Goal: Task Accomplishment & Management: Manage account settings

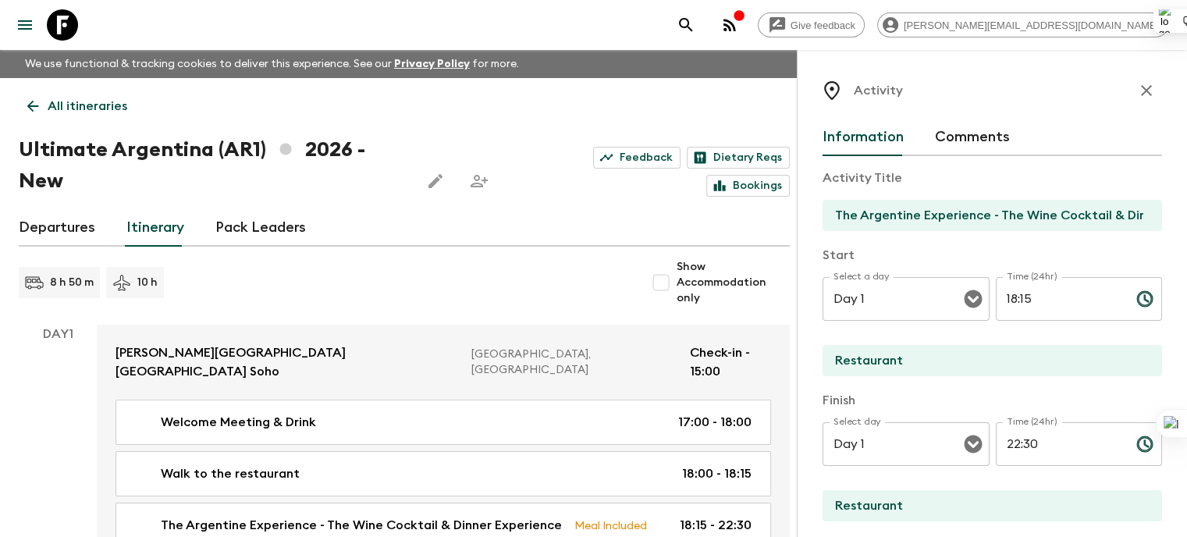
click at [22, 110] on link "All itineraries" at bounding box center [77, 106] width 117 height 31
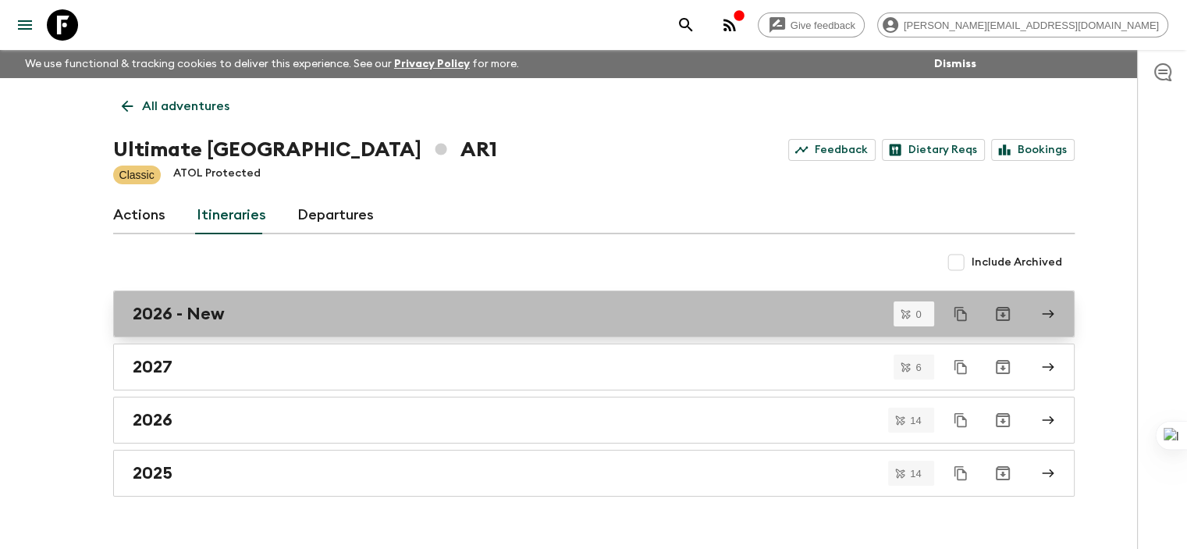
click at [206, 322] on h2 "2026 - New" at bounding box center [179, 314] width 92 height 20
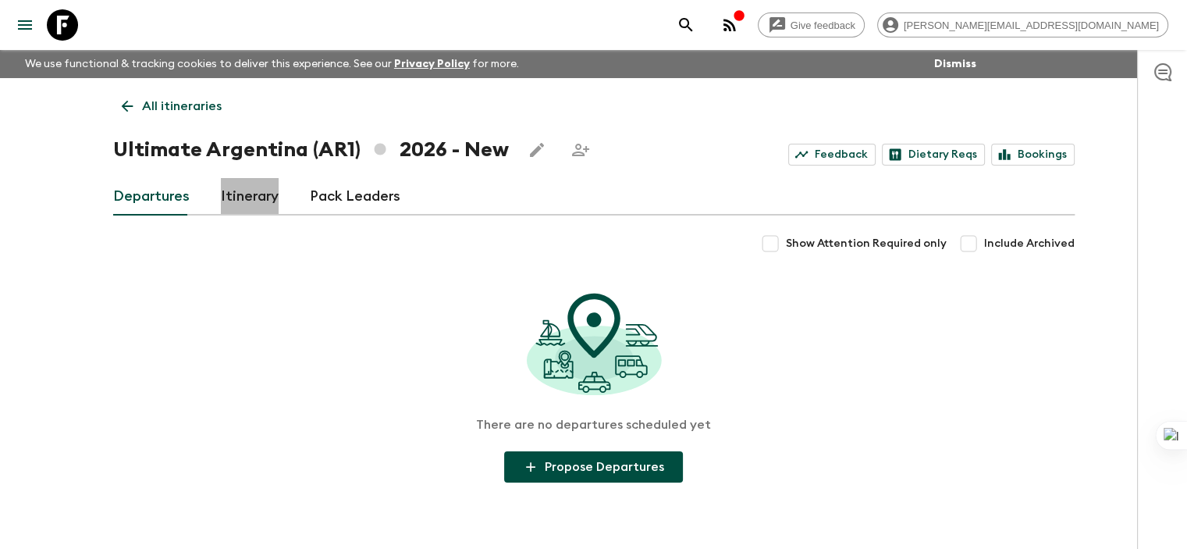
click at [242, 206] on link "Itinerary" at bounding box center [250, 196] width 58 height 37
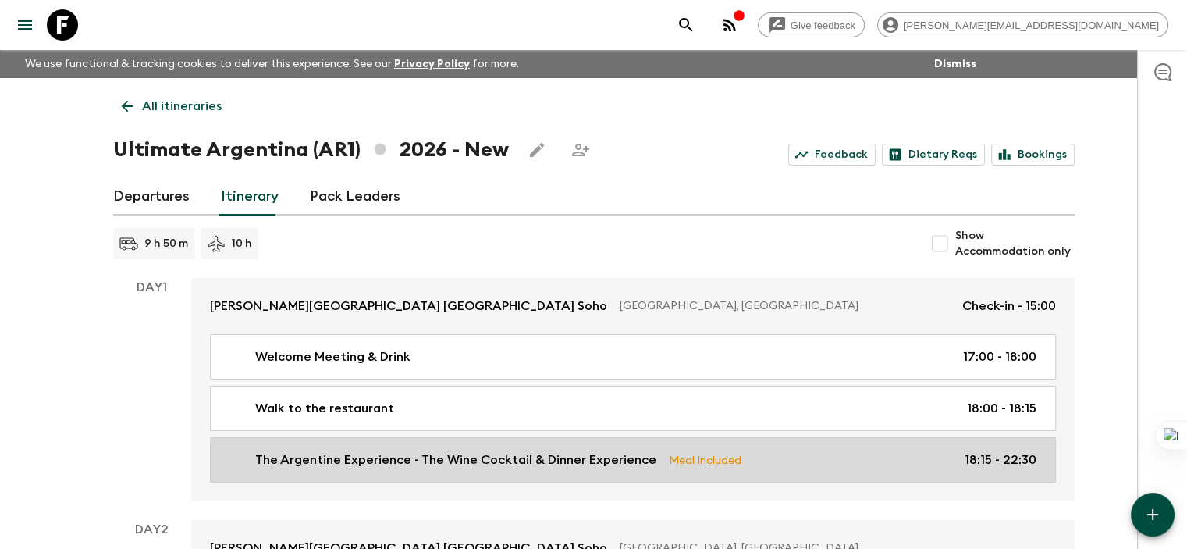
click at [365, 455] on p "The Argentine Experience - The Wine Cocktail & Dinner Experience" at bounding box center [455, 459] width 401 height 19
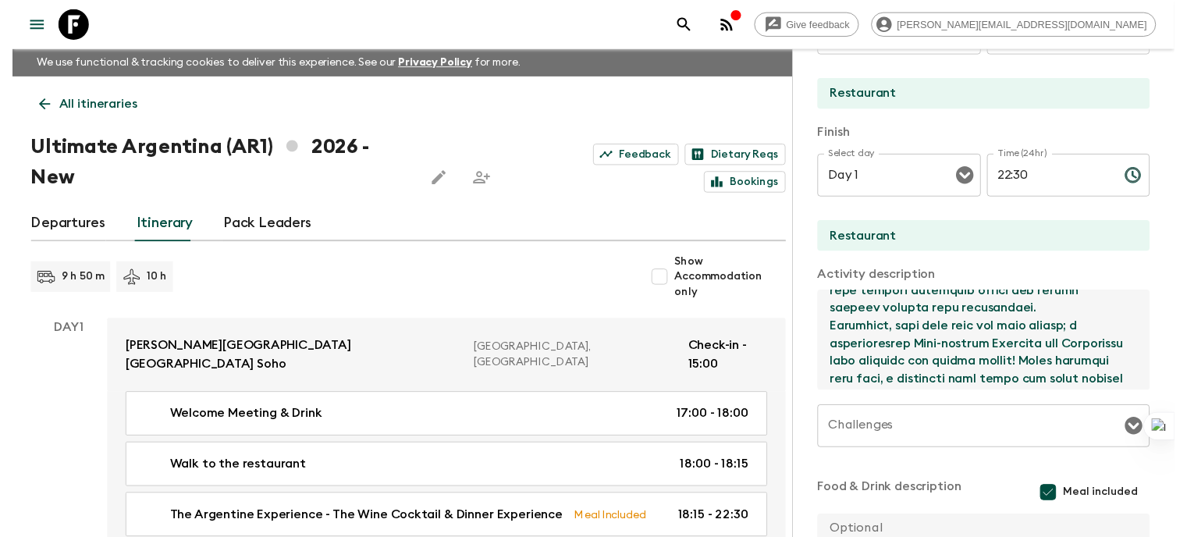
scroll to position [718, 0]
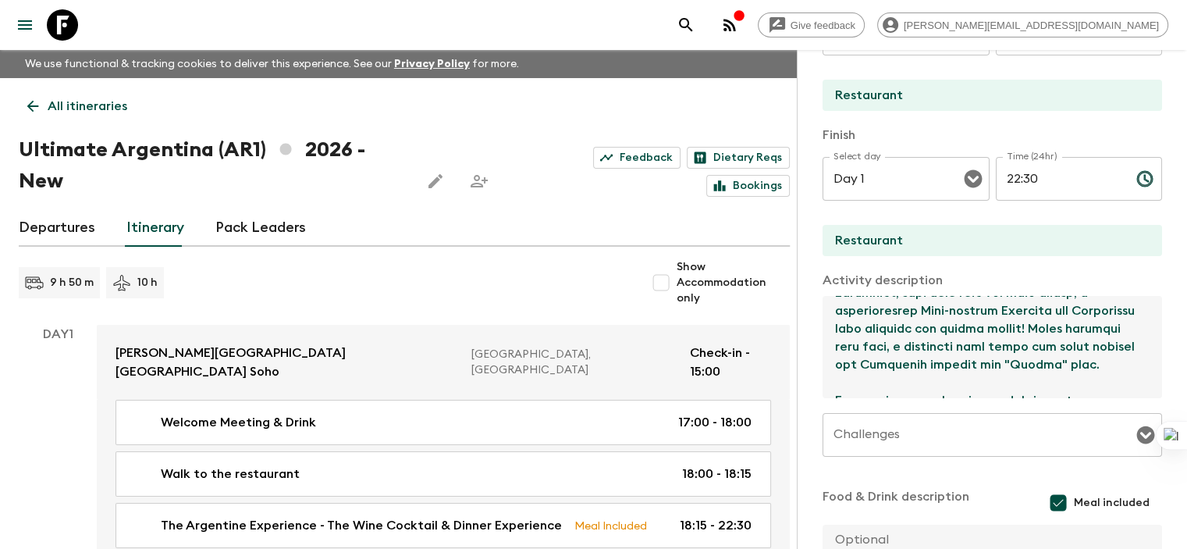
drag, startPoint x: 759, startPoint y: 309, endPoint x: 1114, endPoint y: 469, distance: 389.6
click at [888, 469] on div "Activity Title The Argentine Experience - The Wine Cocktail & Dinner Experience…" at bounding box center [993, 260] width 340 height 738
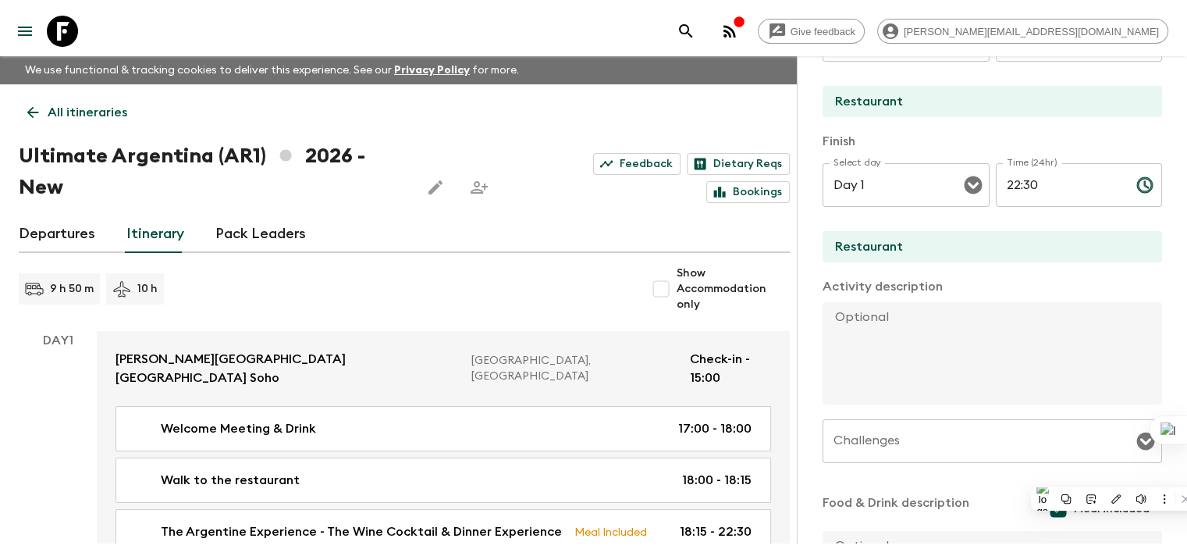
scroll to position [0, 0]
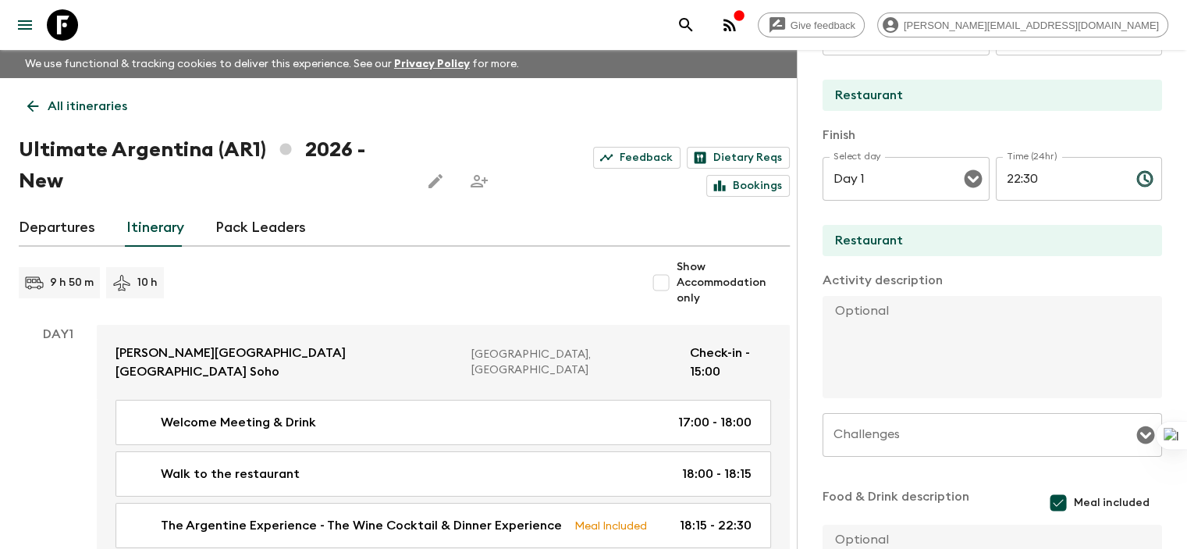
paste textarea "Loremipsumd sit ametconse 2-adipis, 71-elit seddoe tempori utla. Etdo ma ali e …"
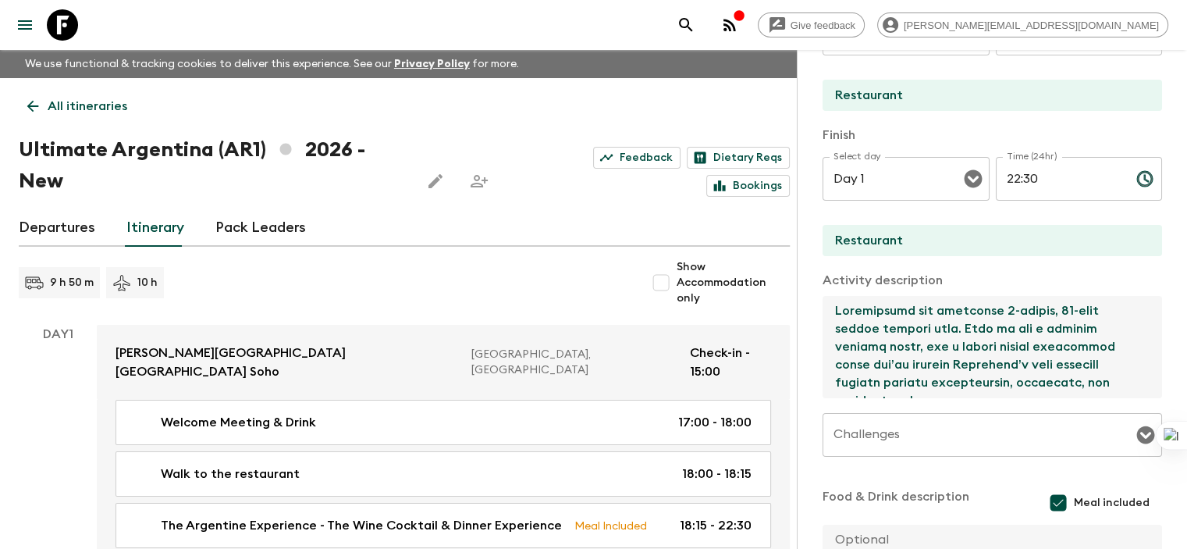
type textarea "Loremipsumd sit ametconse 2-adipis, 71-elit seddoe tempori utla. Etdo ma ali e …"
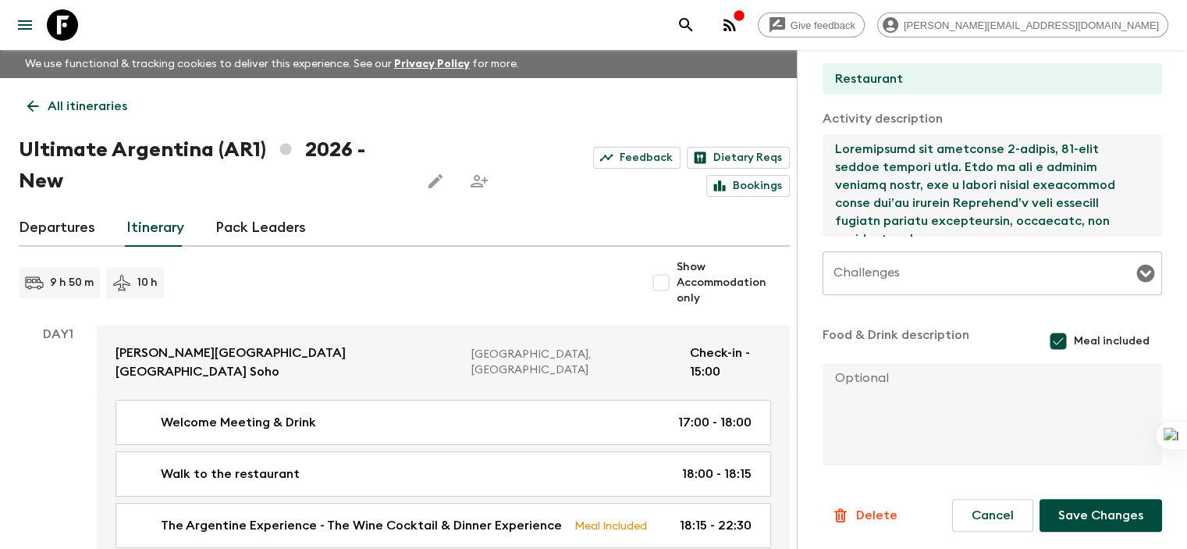
scroll to position [428, 0]
click at [888, 508] on button "Save Changes" at bounding box center [1101, 514] width 123 height 33
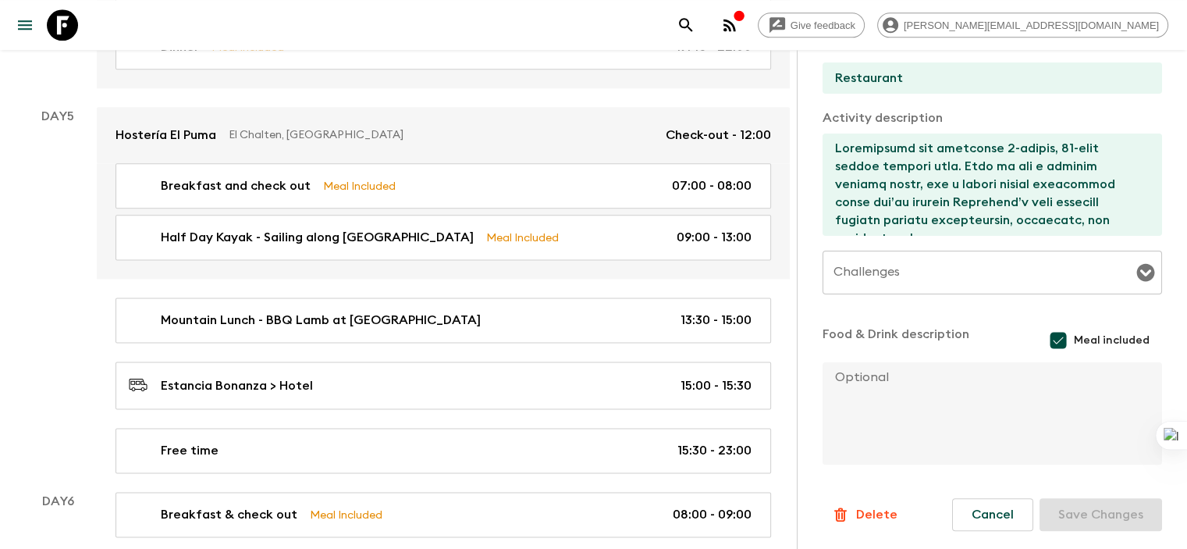
scroll to position [2030, 0]
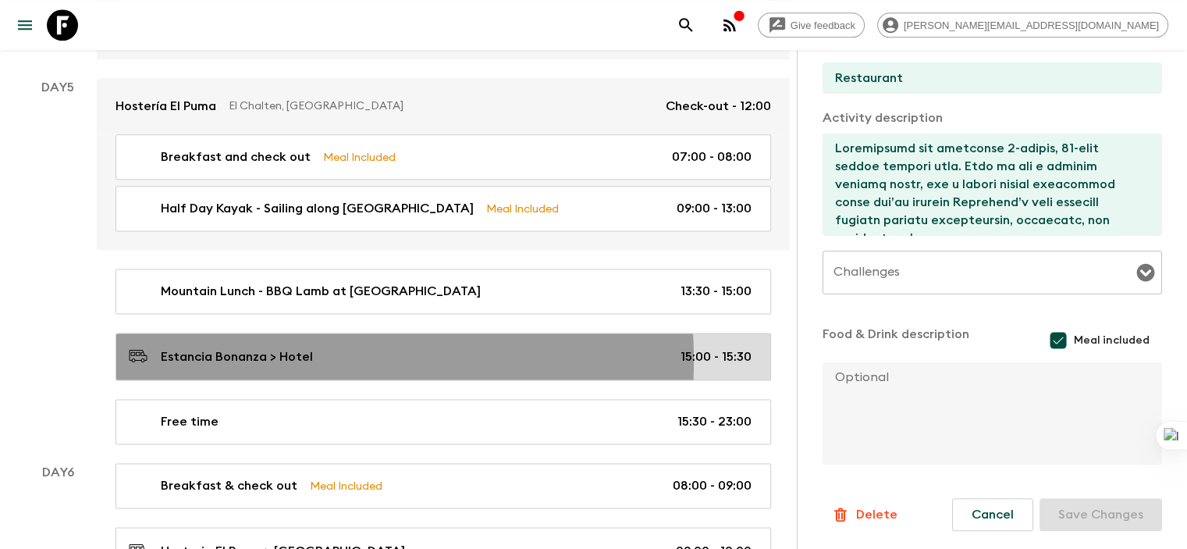
click at [240, 347] on p "Estancia Bonanza > Hotel" at bounding box center [237, 356] width 152 height 19
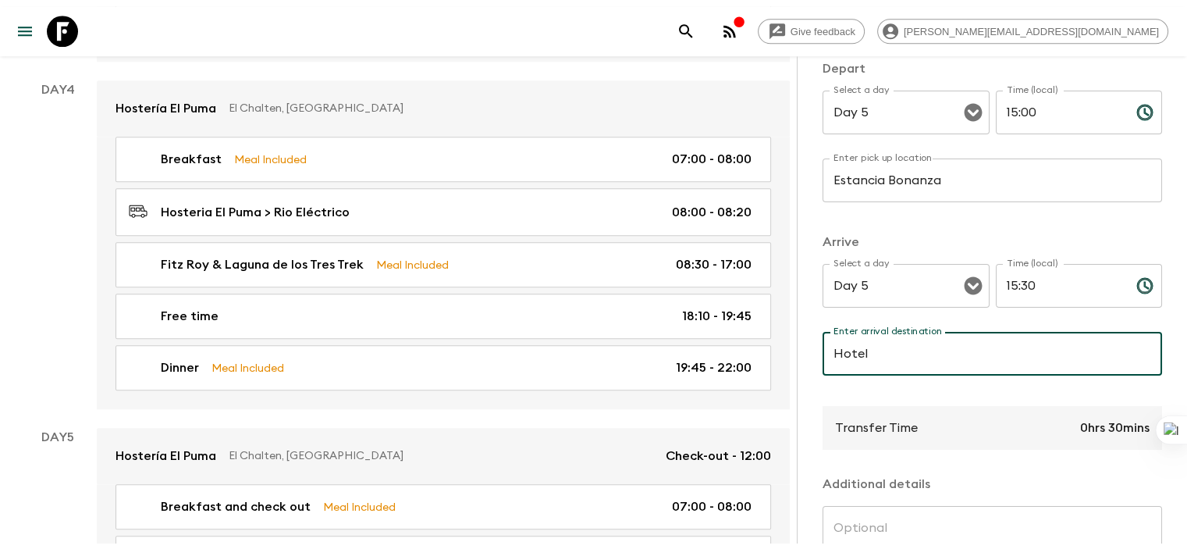
scroll to position [1605, 0]
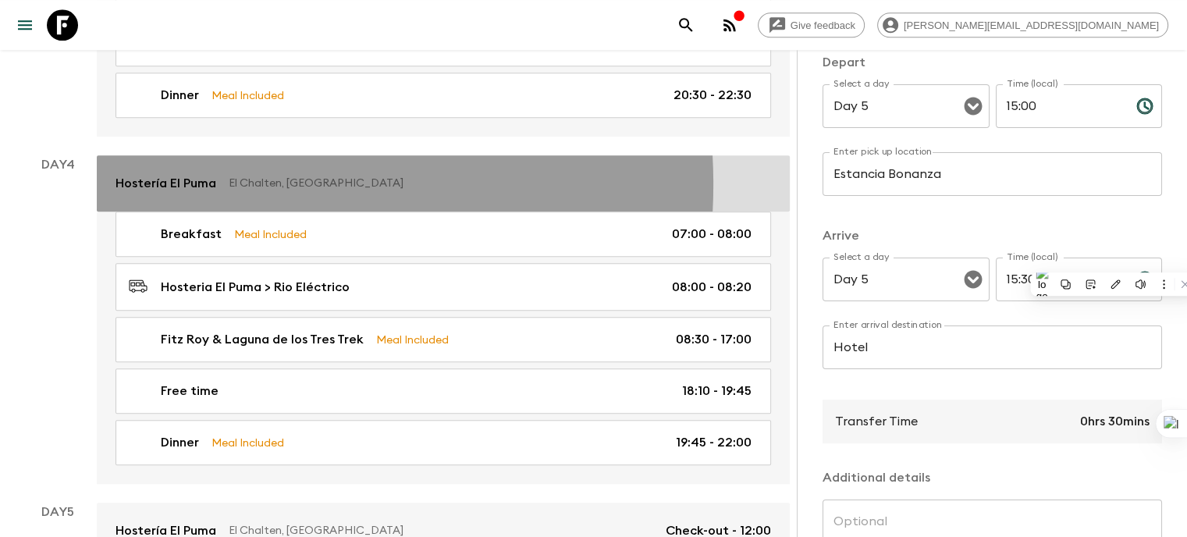
click at [203, 174] on p "Hostería El Puma" at bounding box center [166, 183] width 101 height 19
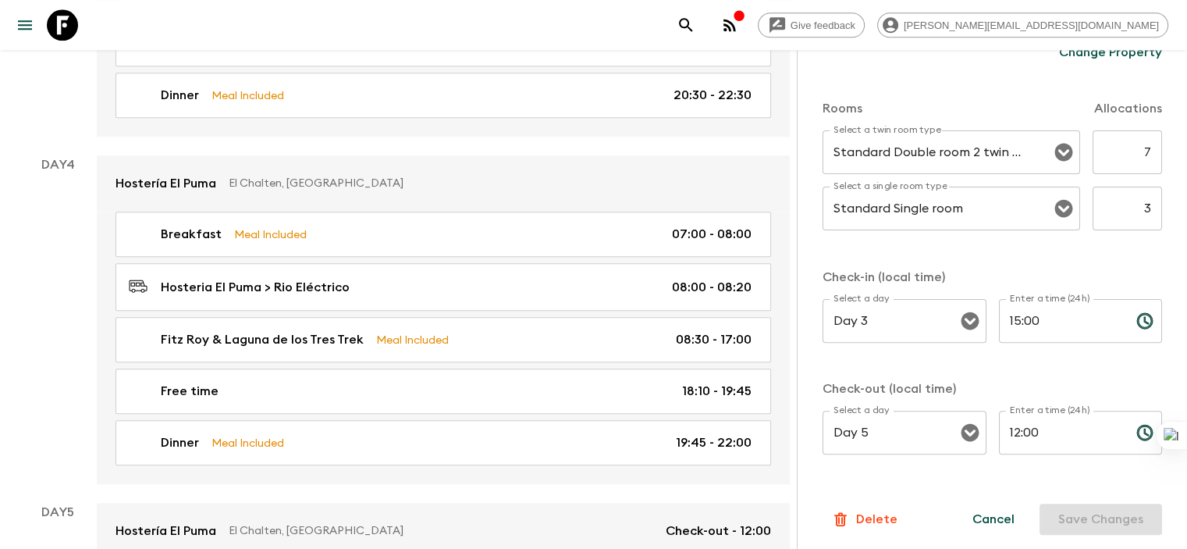
scroll to position [478, 0]
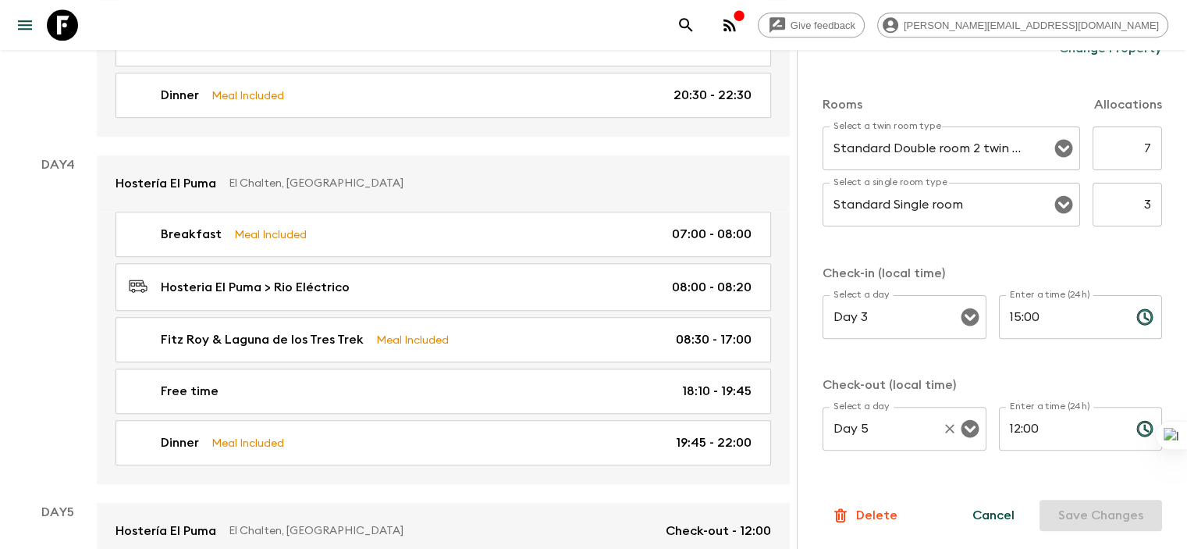
click at [830, 429] on input "Day 5" at bounding box center [883, 429] width 106 height 30
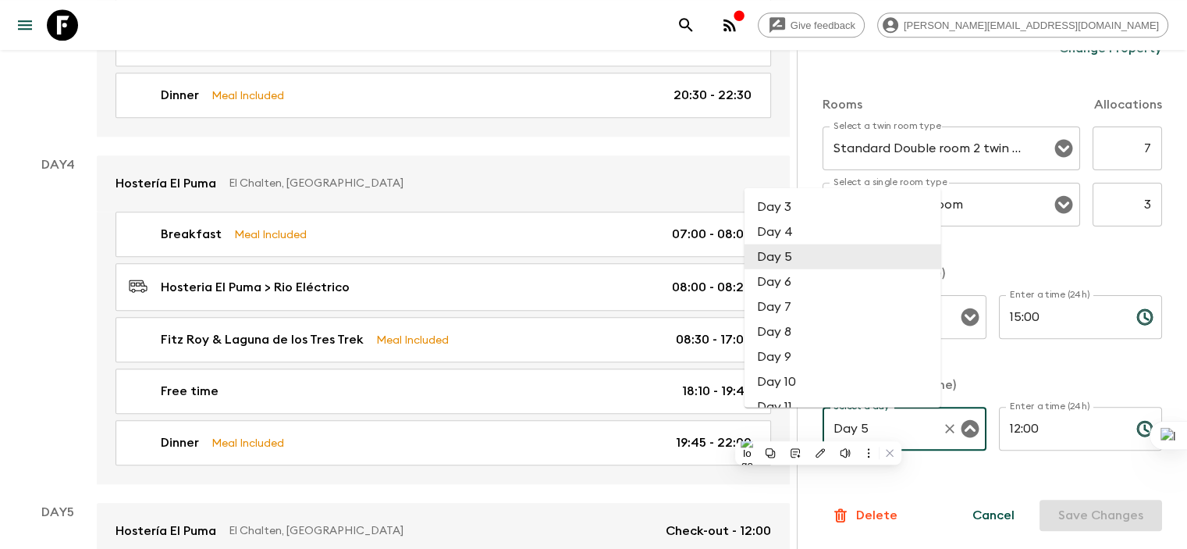
click at [830, 430] on input "Day 5" at bounding box center [883, 429] width 106 height 30
click at [888, 426] on icon "Close" at bounding box center [970, 429] width 18 height 18
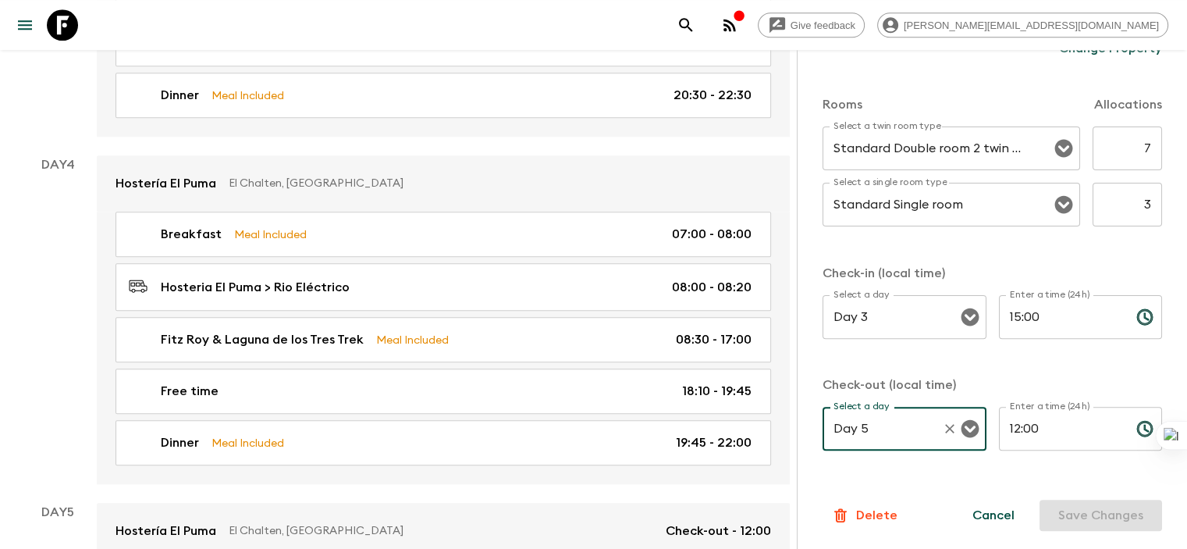
click at [888, 429] on icon "Open" at bounding box center [970, 429] width 18 height 18
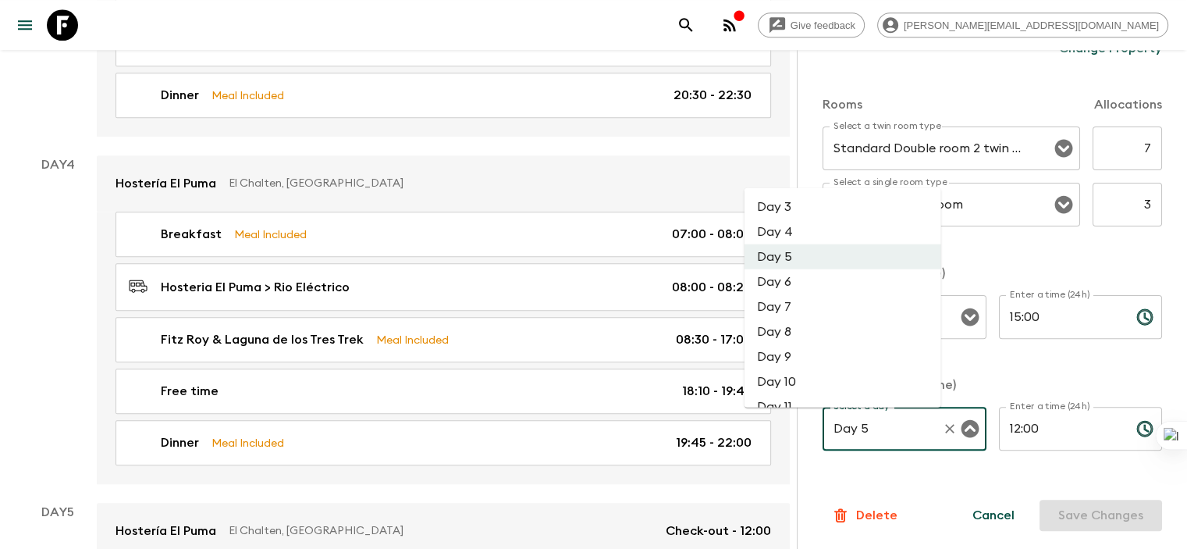
click at [795, 279] on li "Day 6" at bounding box center [843, 281] width 197 height 25
type input "Day 6"
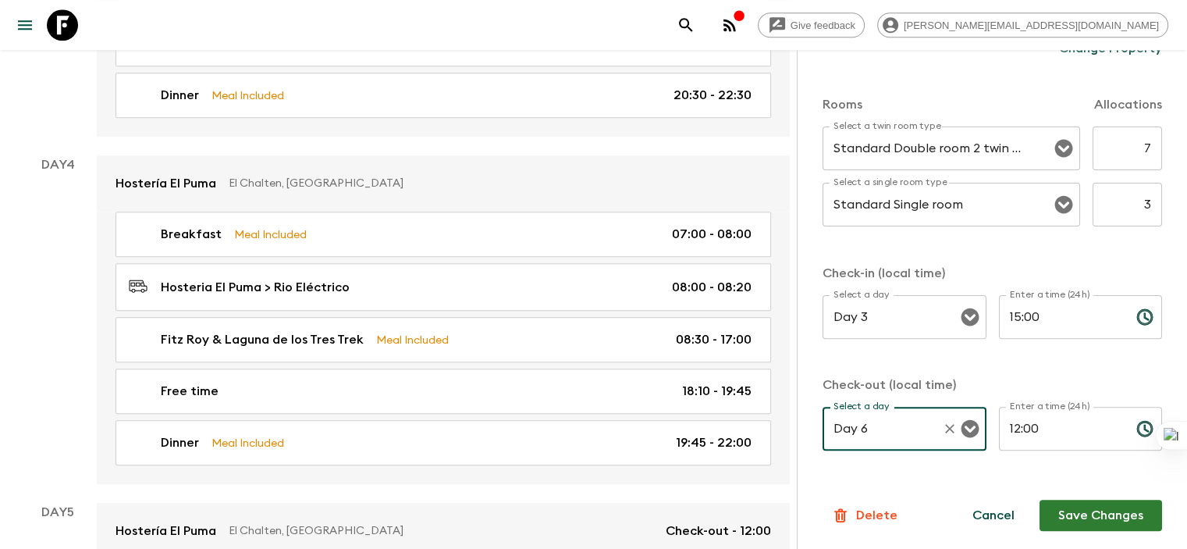
click at [888, 509] on button "Save Changes" at bounding box center [1101, 515] width 123 height 31
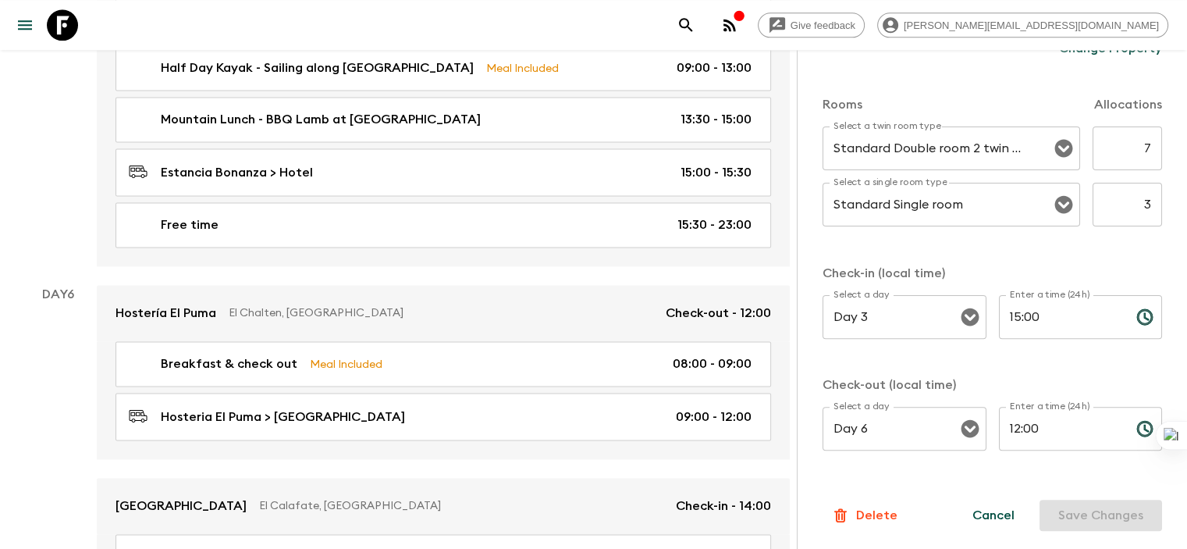
scroll to position [2176, 0]
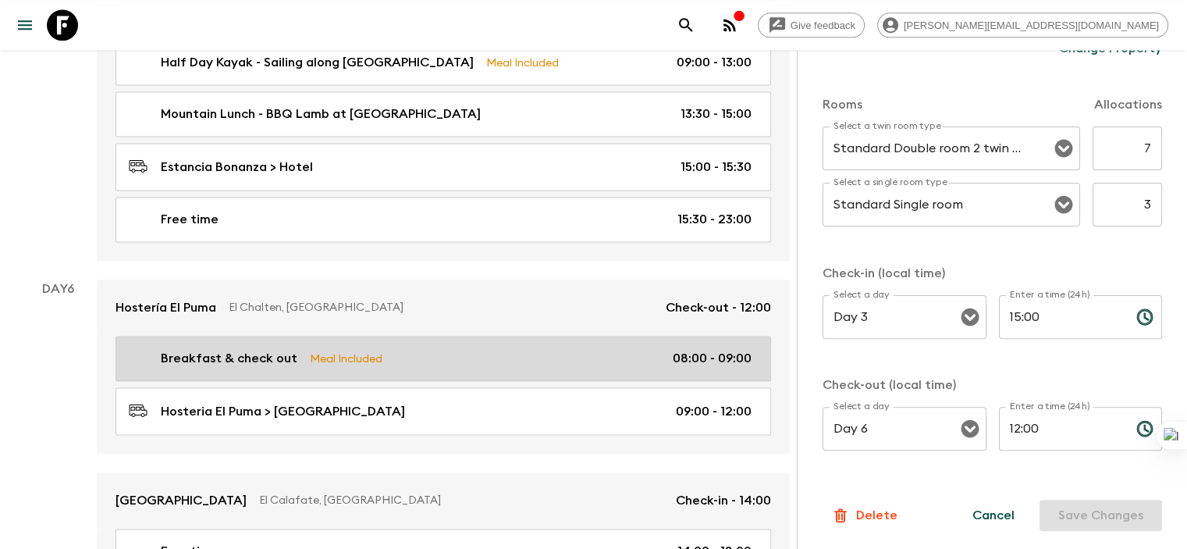
click at [234, 349] on p "Breakfast & check out" at bounding box center [229, 358] width 137 height 19
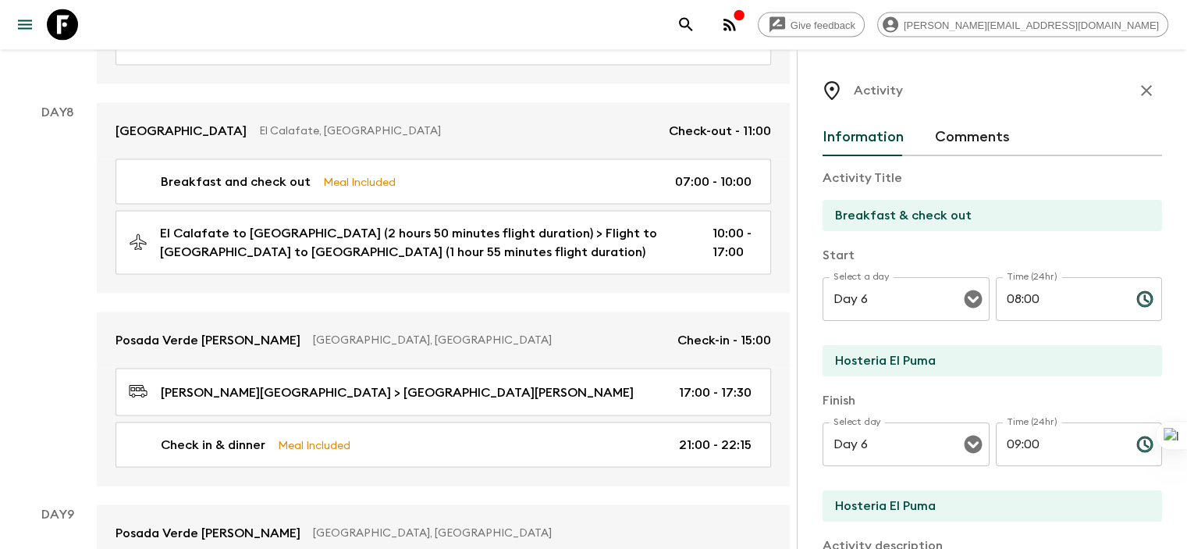
scroll to position [3062, 0]
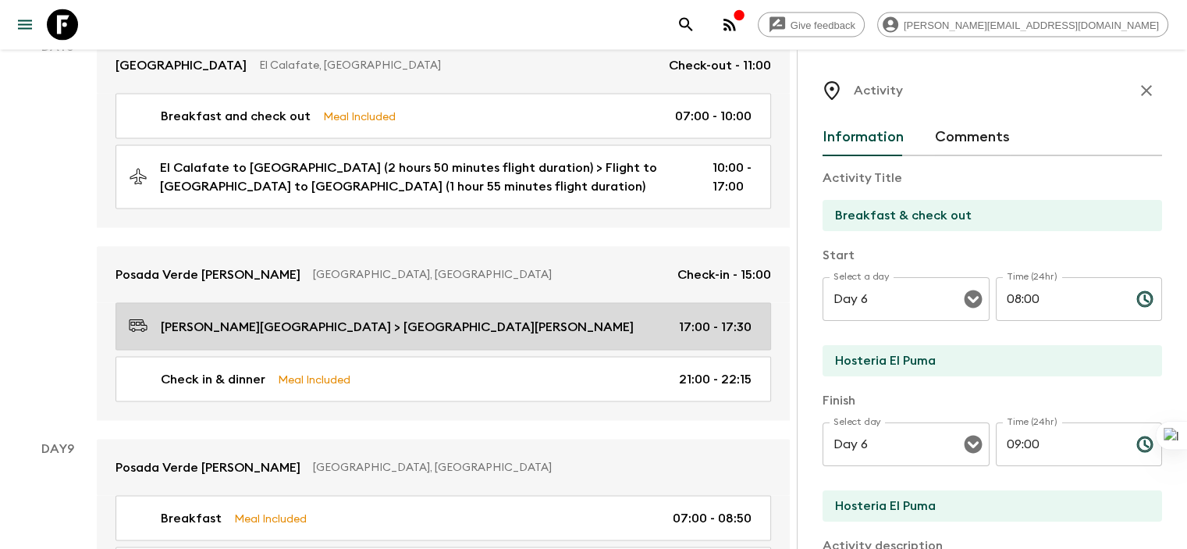
click at [347, 318] on p "[PERSON_NAME][GEOGRAPHIC_DATA] > [GEOGRAPHIC_DATA][PERSON_NAME]" at bounding box center [397, 327] width 473 height 19
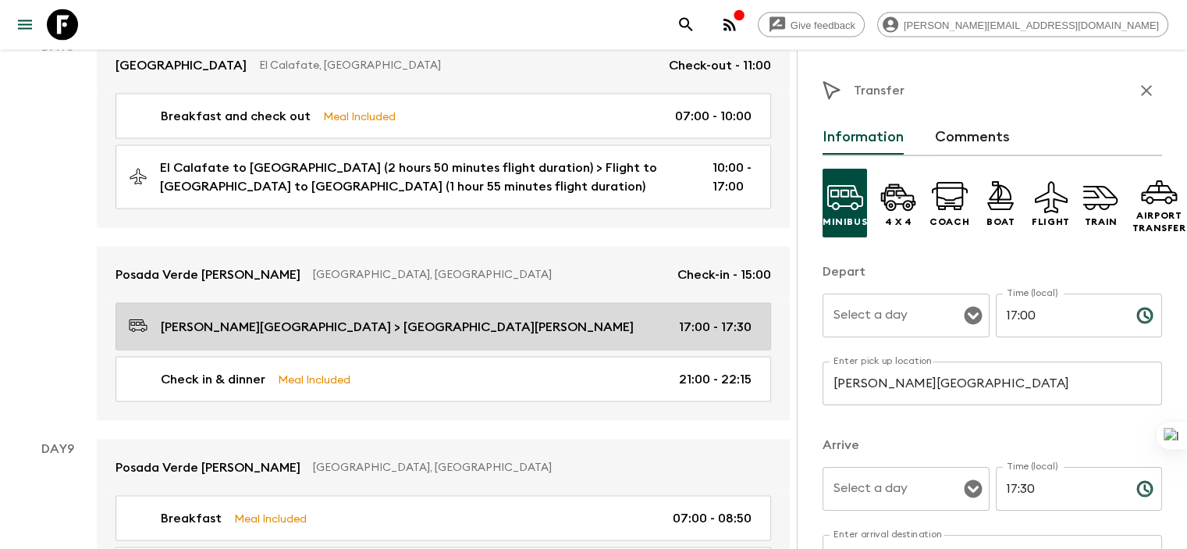
type input "Day 8"
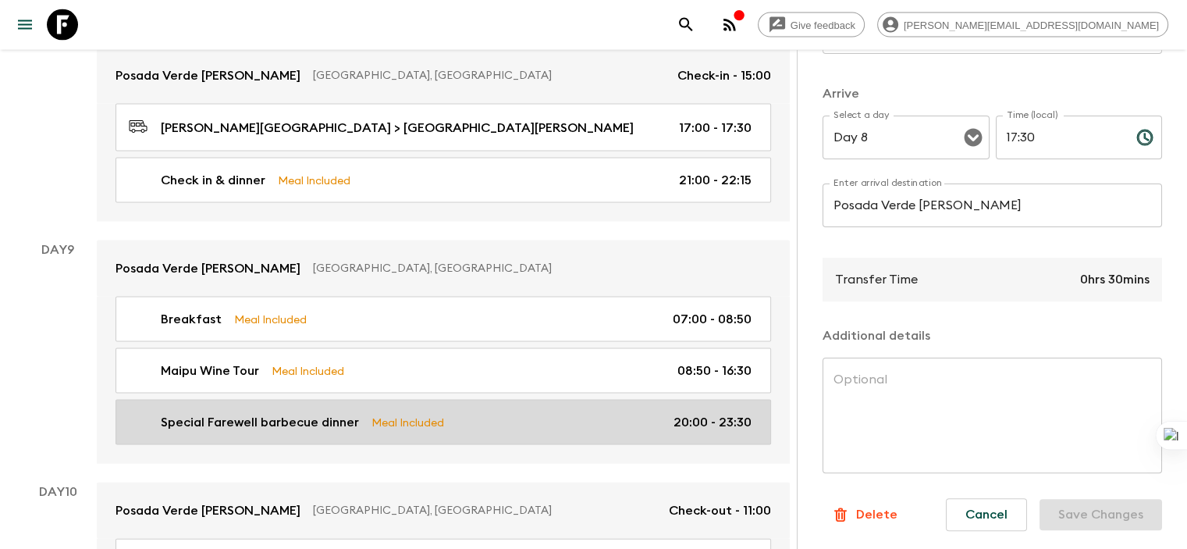
scroll to position [3296, 0]
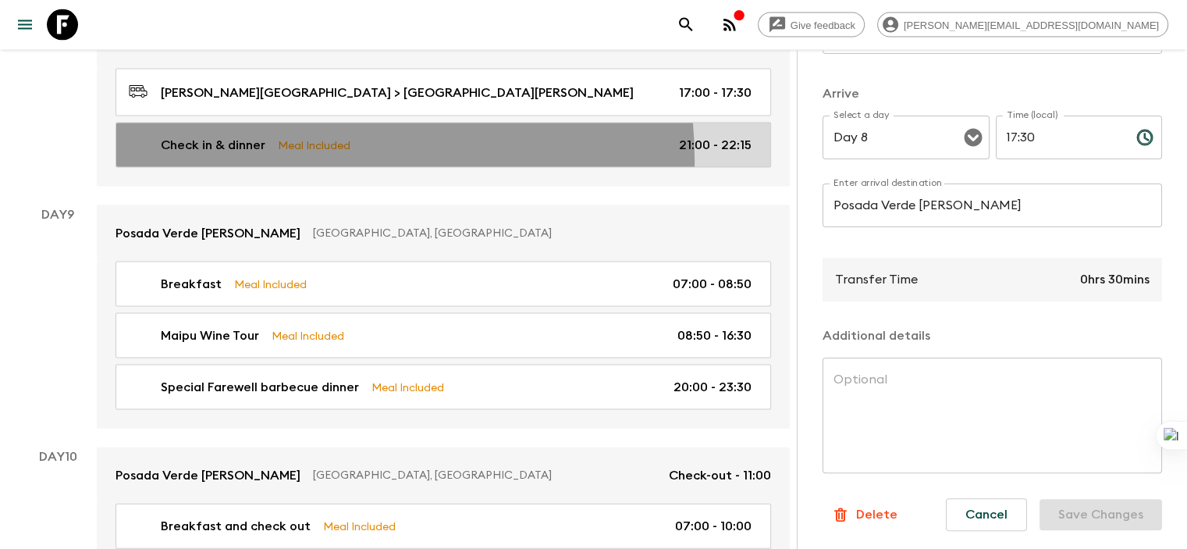
click at [277, 123] on link "Check in & dinner Meal Included 21:00 - 22:15" at bounding box center [444, 145] width 656 height 45
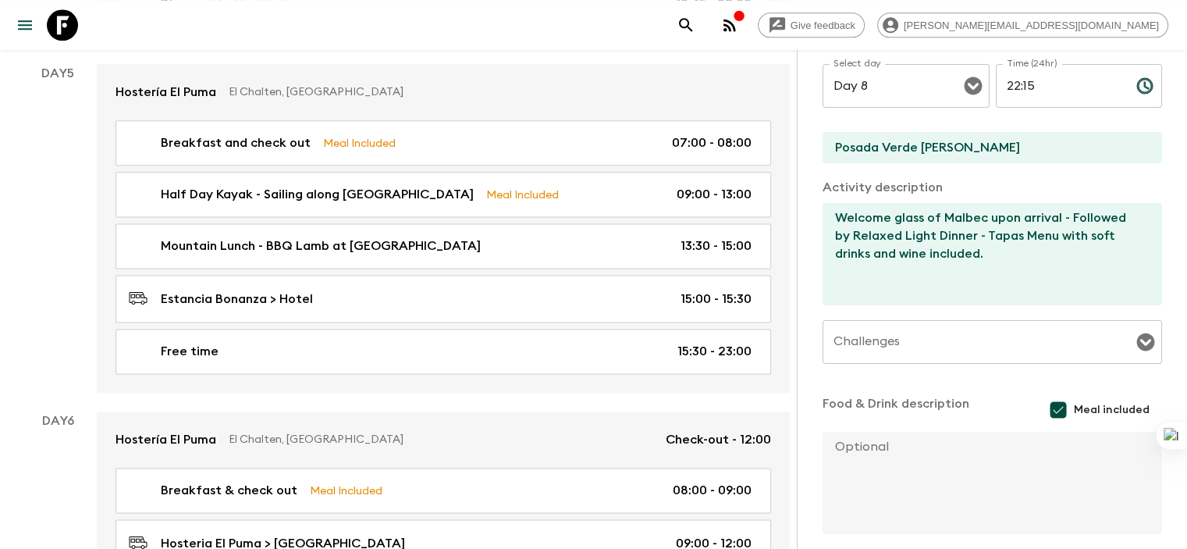
scroll to position [2039, 0]
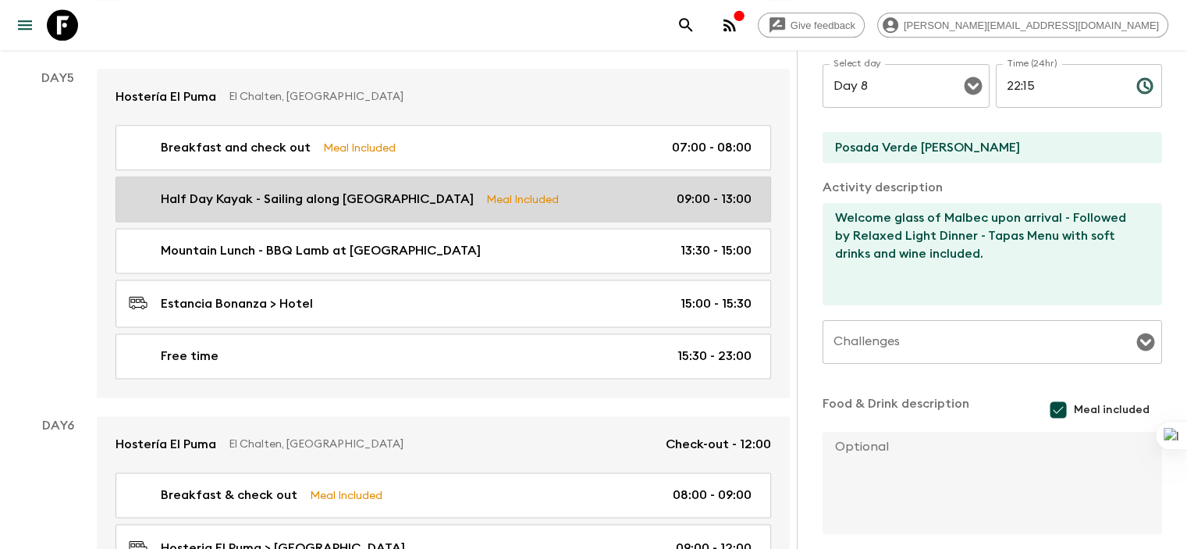
click at [408, 190] on p "Half Day Kayak - Sailing along [GEOGRAPHIC_DATA]" at bounding box center [317, 199] width 313 height 19
type input "Half Day Kayak - Sailing along [GEOGRAPHIC_DATA]"
type input "El Chalten"
type input "Bonanza Camp"
type textarea "Difficulty: Low - 35 minutes trekking followed by 1.5 hours in the water, 4 hou…"
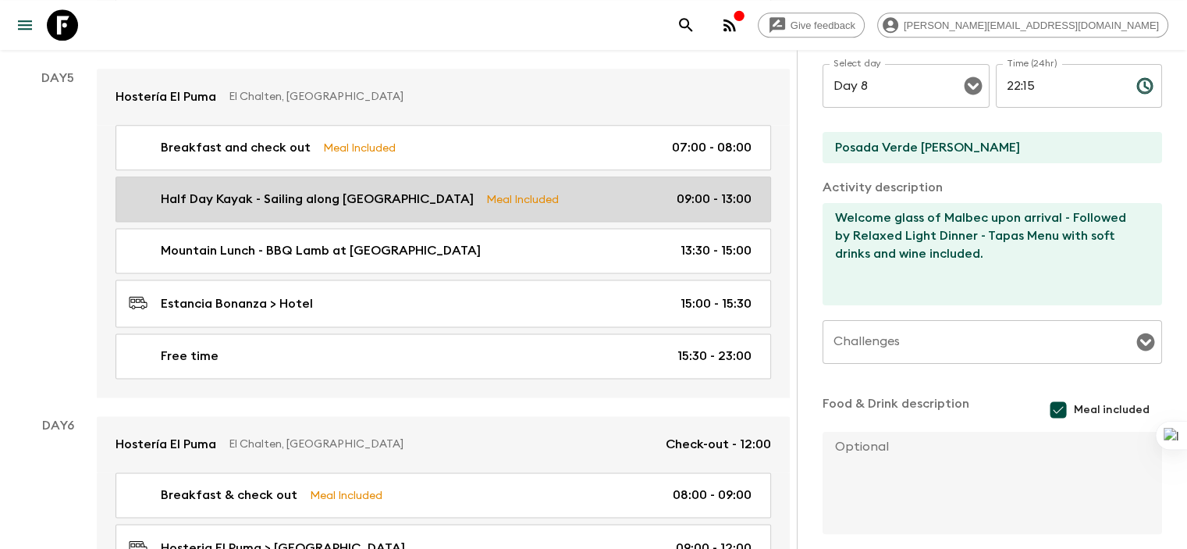
type textarea "Mountain Lunch - BBQ Lamb at [GEOGRAPHIC_DATA]"
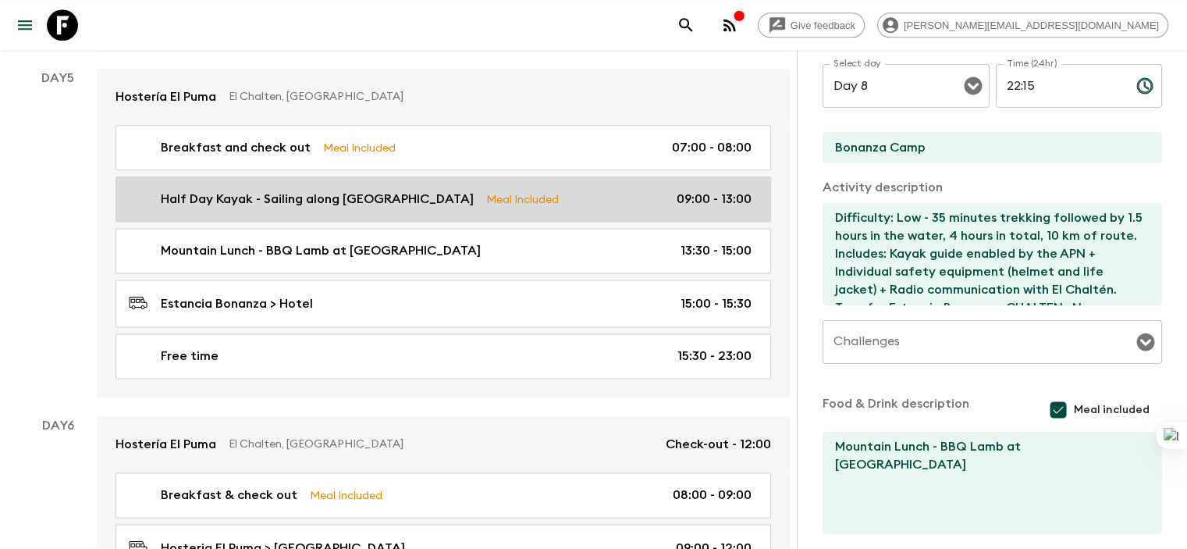
type input "Day 5"
type input "09:00"
type input "Day 5"
type input "13:00"
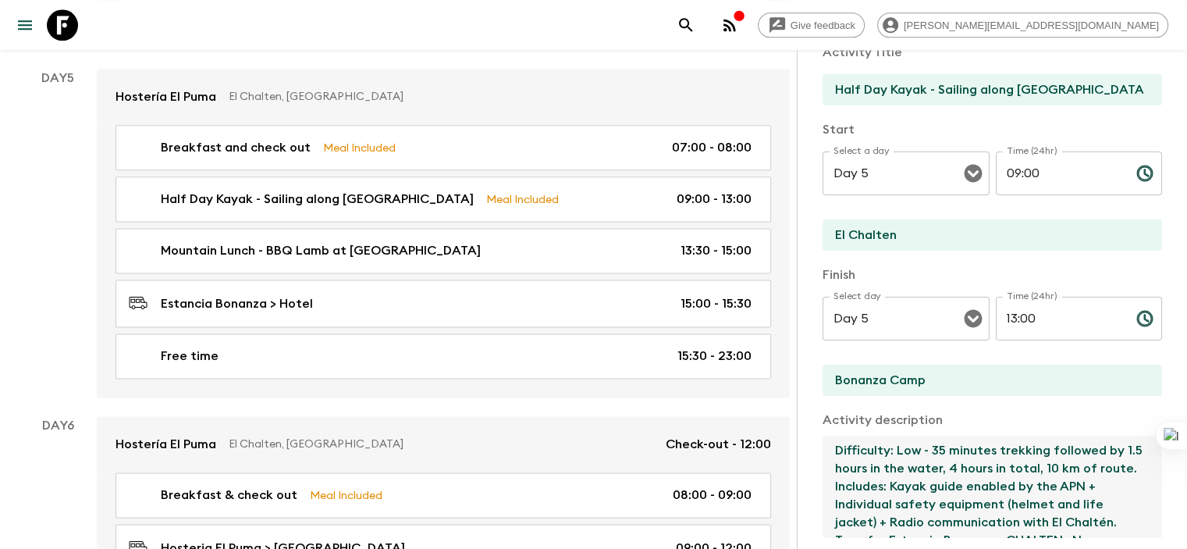
scroll to position [59, 0]
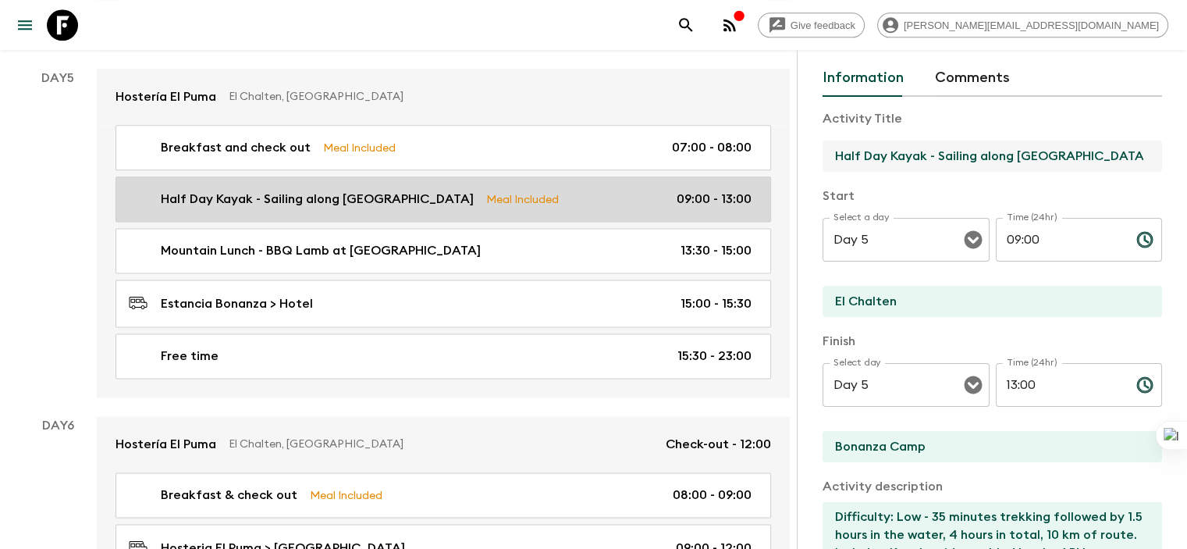
drag, startPoint x: 1059, startPoint y: 155, endPoint x: 657, endPoint y: 158, distance: 402.0
